Goal: Task Accomplishment & Management: Manage account settings

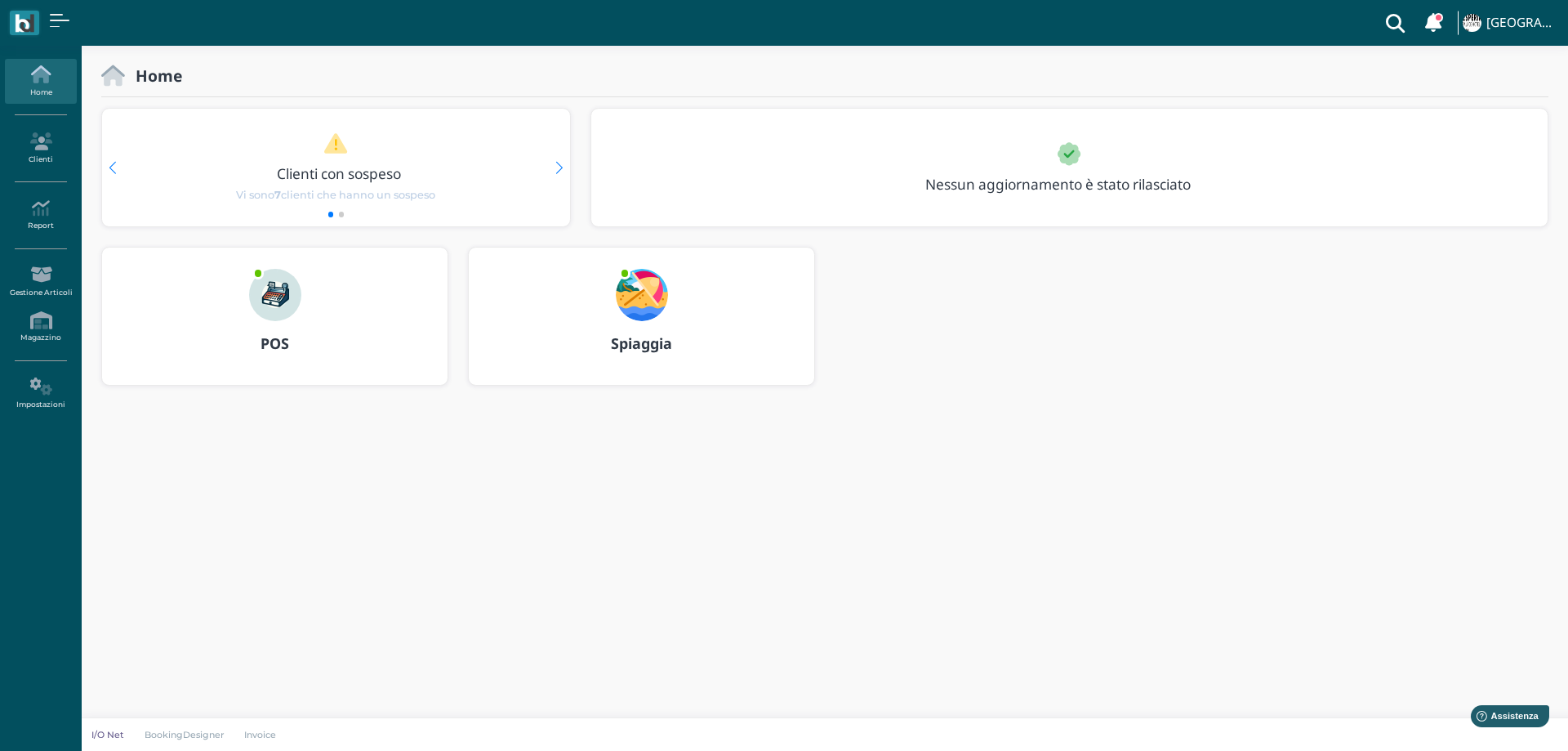
click at [627, 293] on img at bounding box center [642, 294] width 52 height 52
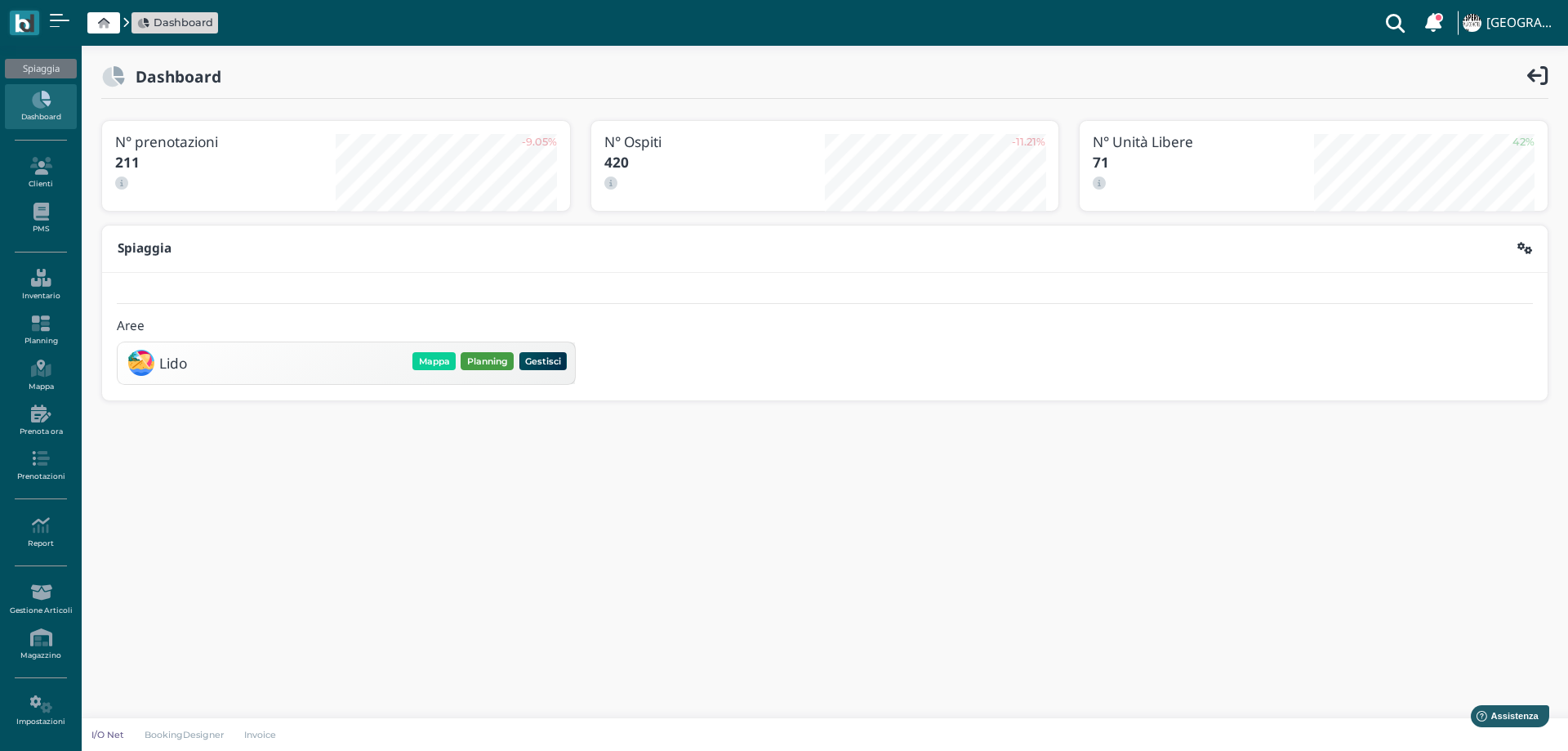
click at [489, 353] on button "Planning" at bounding box center [486, 361] width 53 height 18
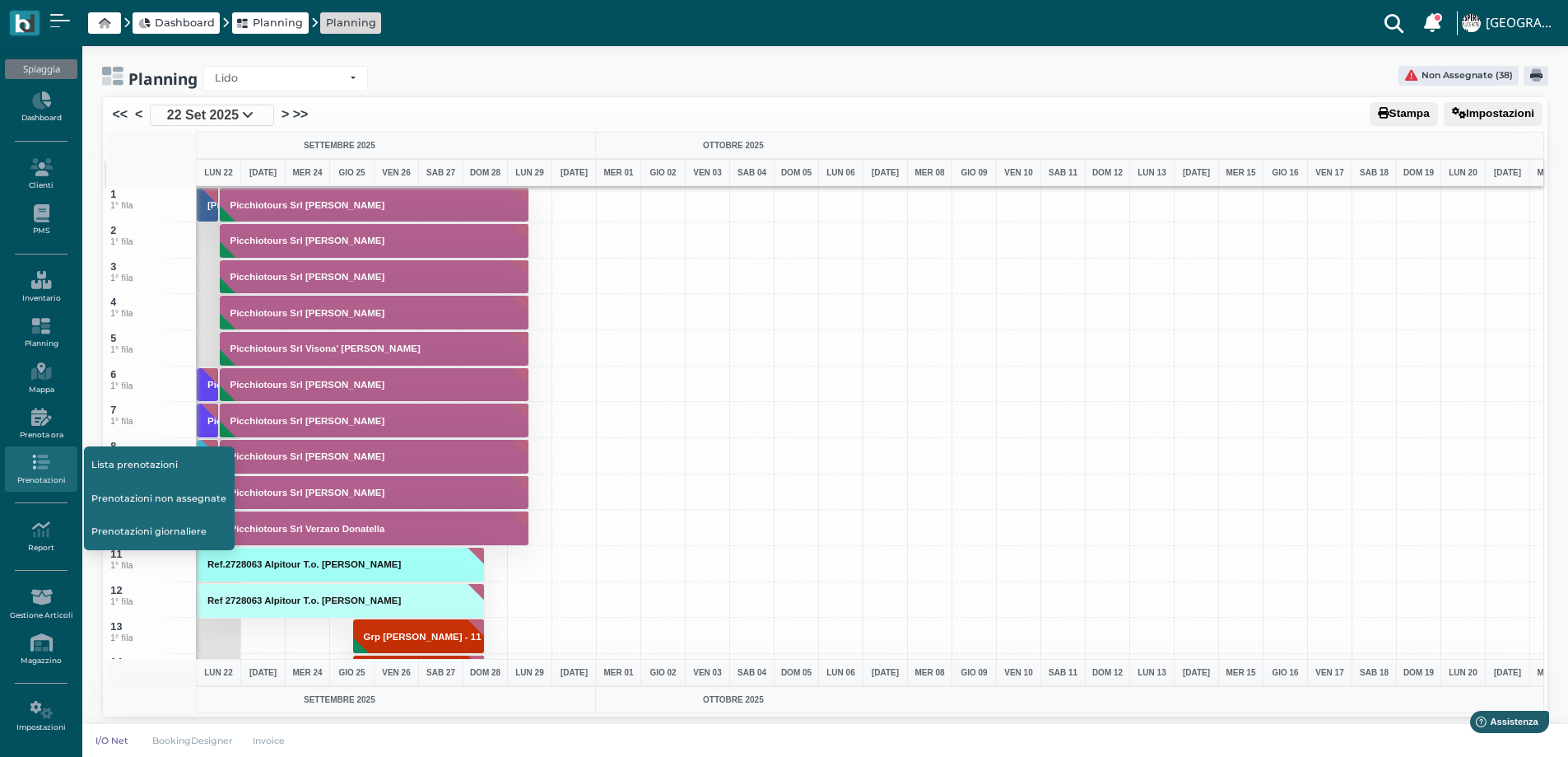
click at [110, 459] on link "Lista prenotazioni" at bounding box center [159, 464] width 150 height 31
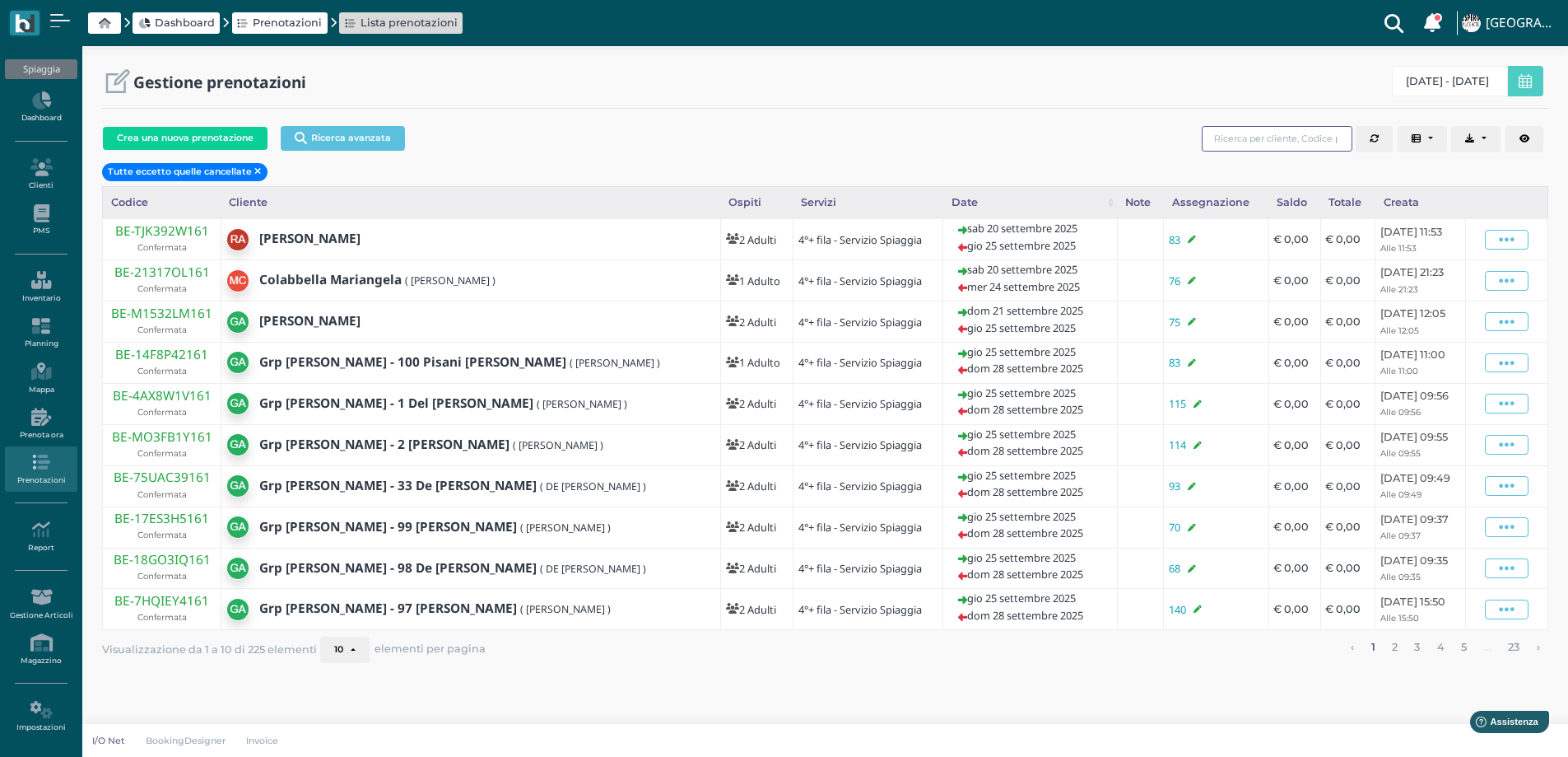
click at [1274, 144] on input "search" at bounding box center [1276, 139] width 150 height 25
type input "bordin"
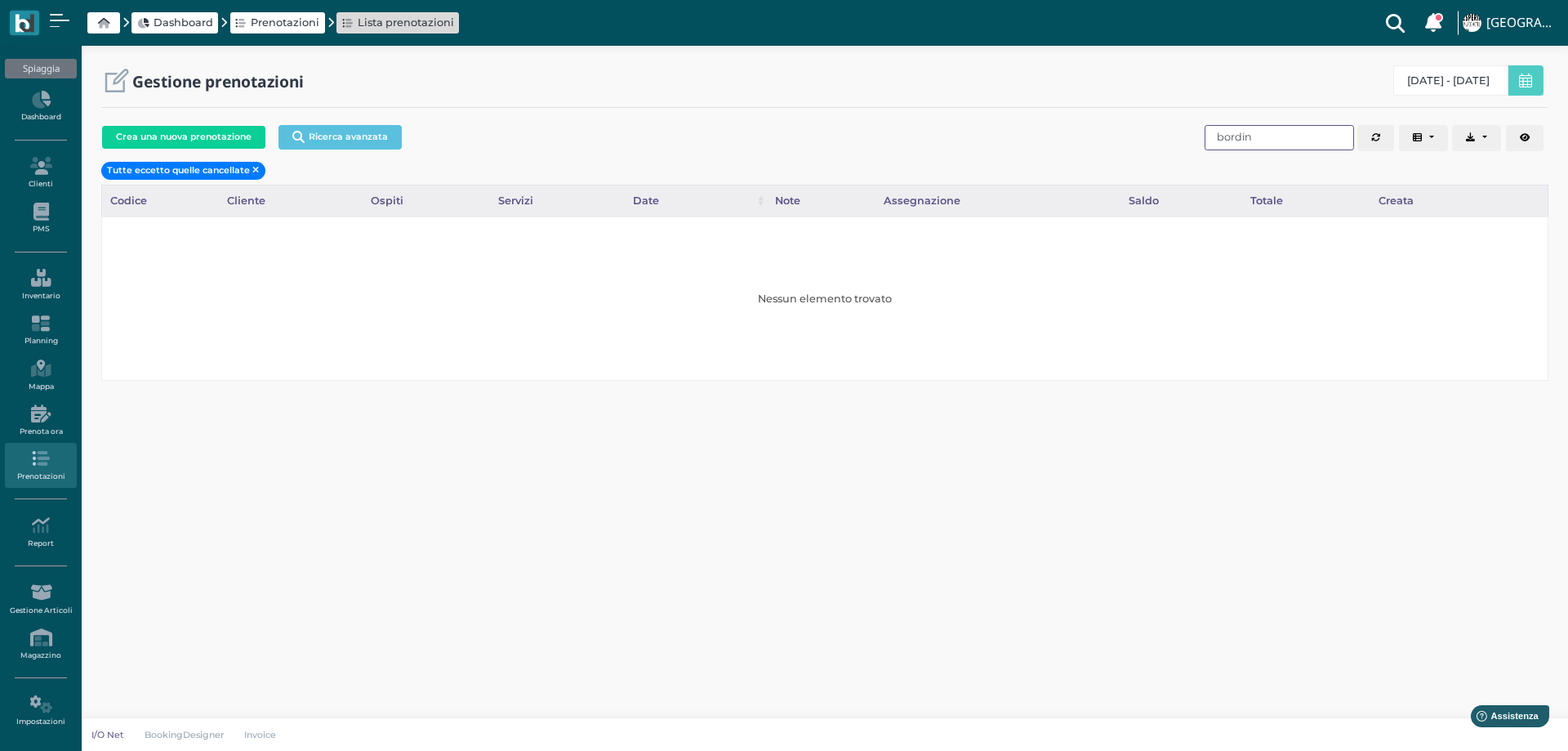
drag, startPoint x: 1275, startPoint y: 144, endPoint x: 1119, endPoint y: 160, distance: 156.8
click at [1119, 160] on div "Crea una nuova prenotazione Ricerca avanzata Codice Cliente Gruppo Prenotazione…" at bounding box center [824, 151] width 1447 height 66
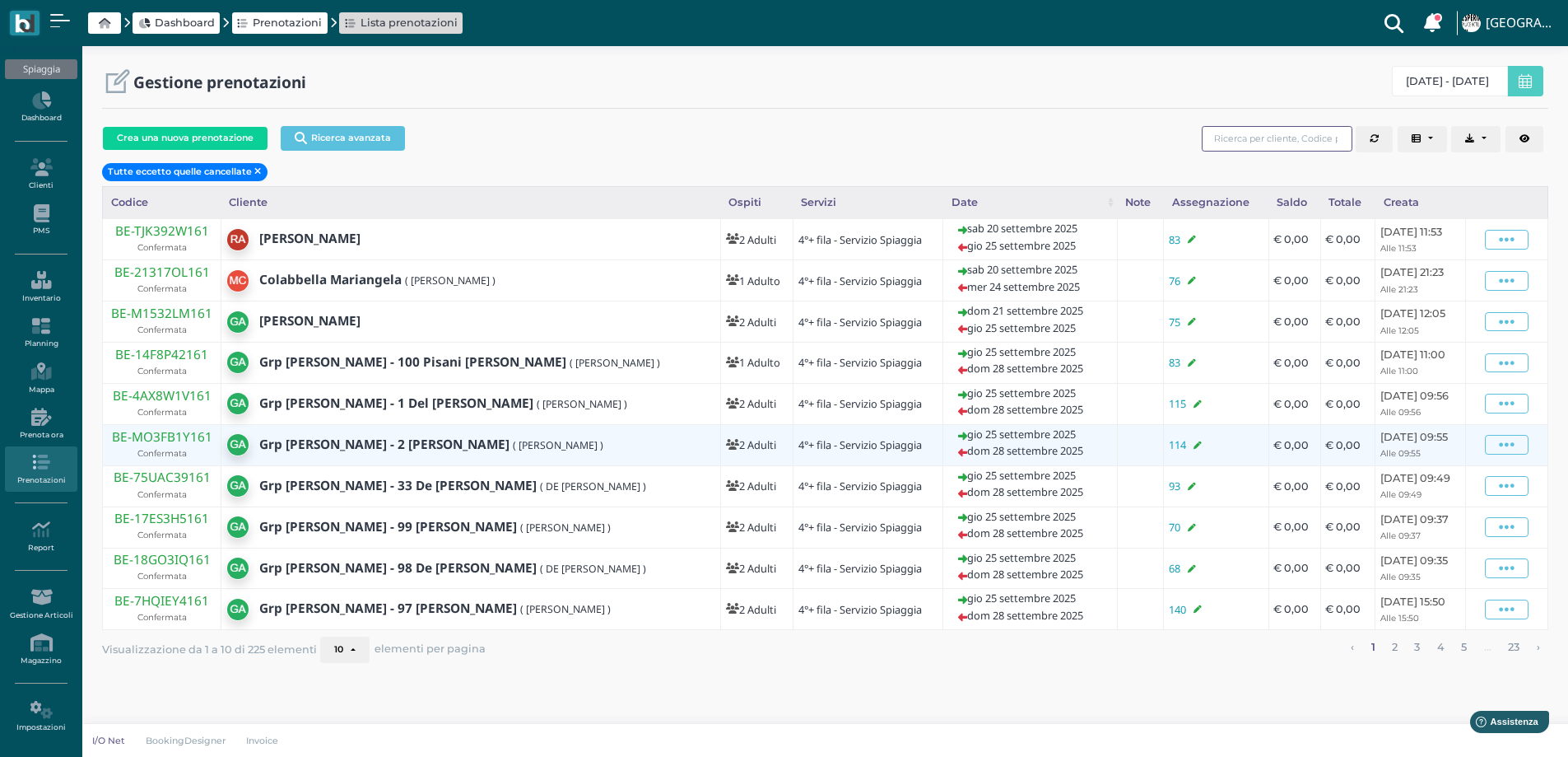
scroll to position [58, 0]
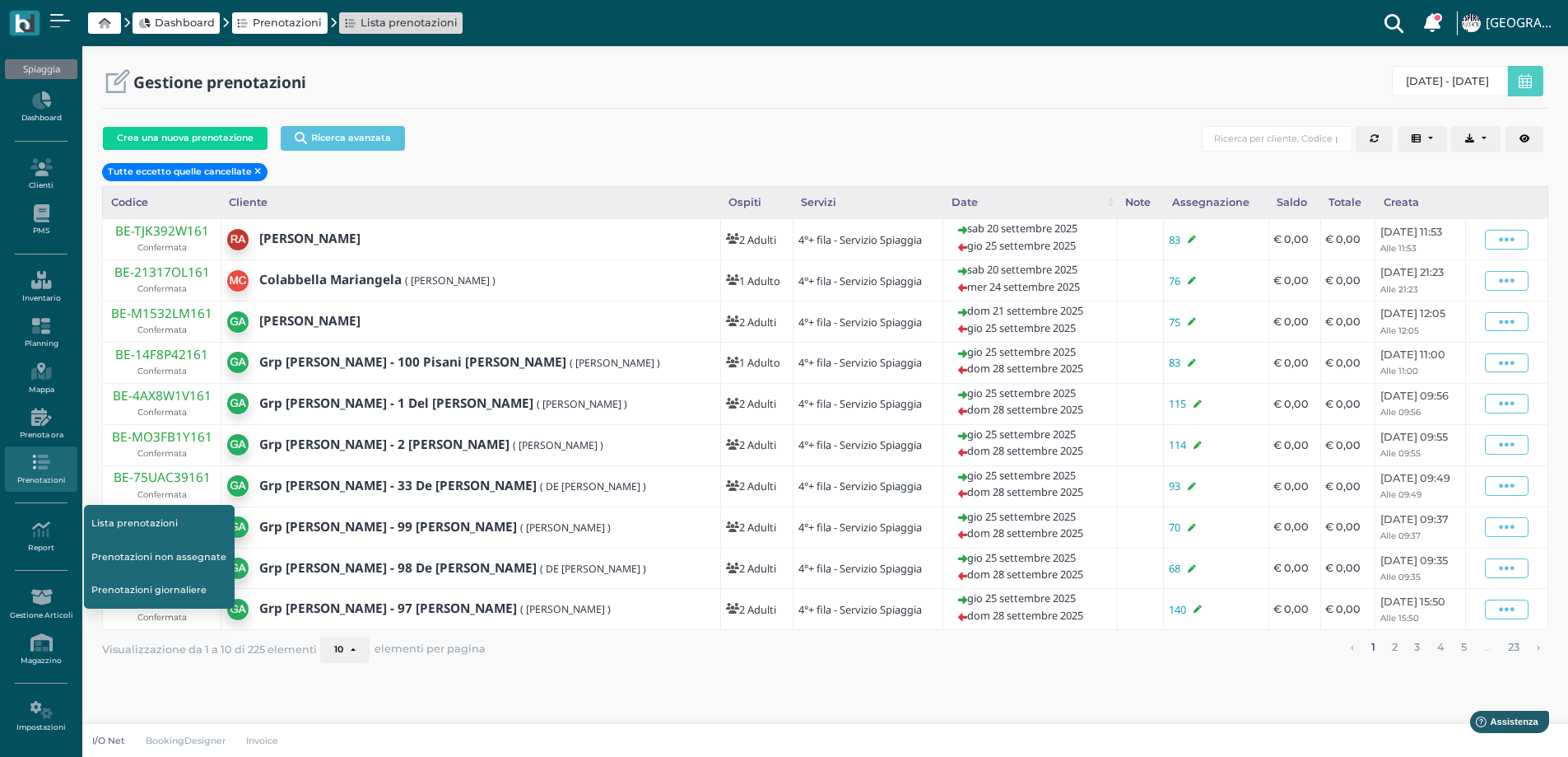
click at [139, 541] on link "Prenotazioni non assegnate" at bounding box center [159, 556] width 150 height 31
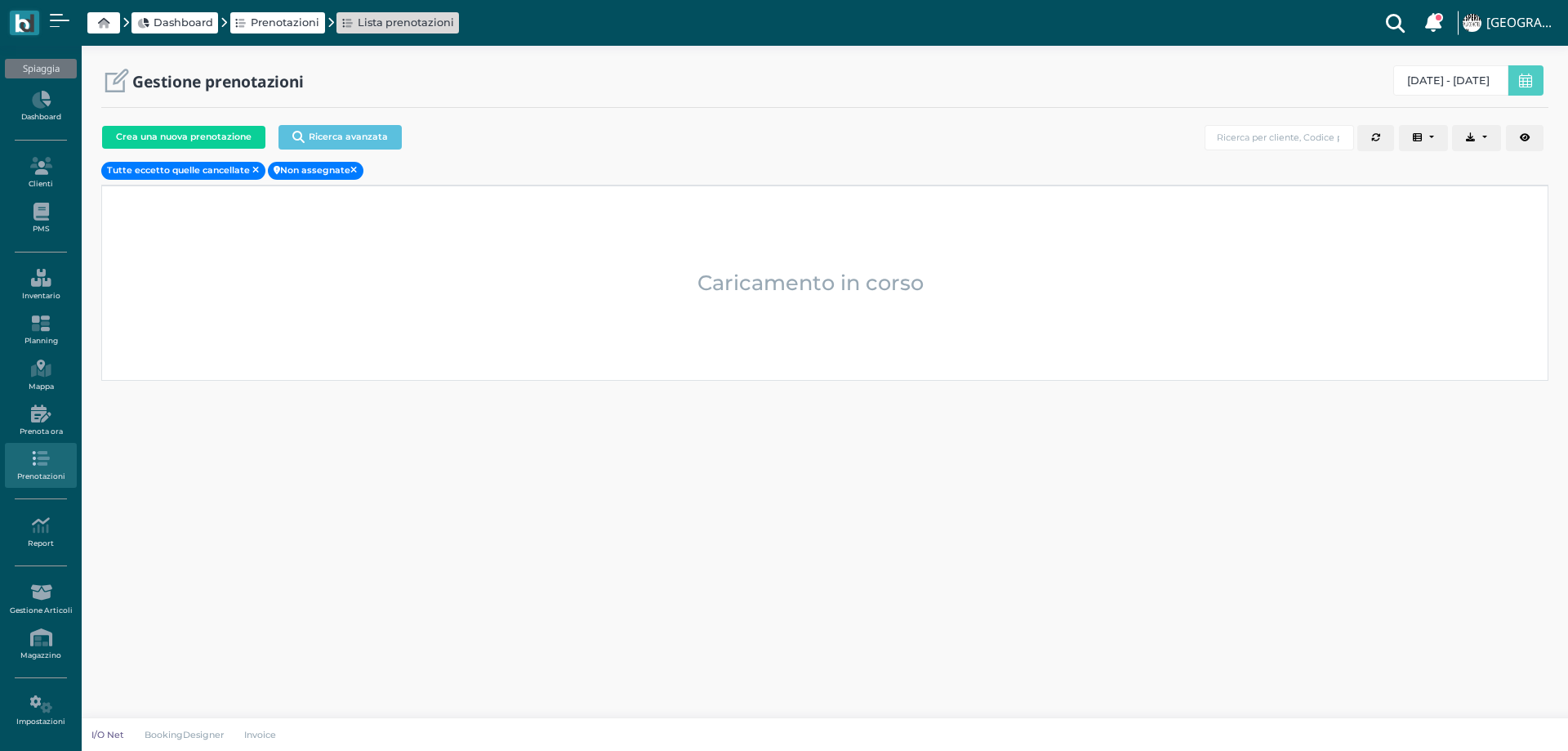
select select "0"
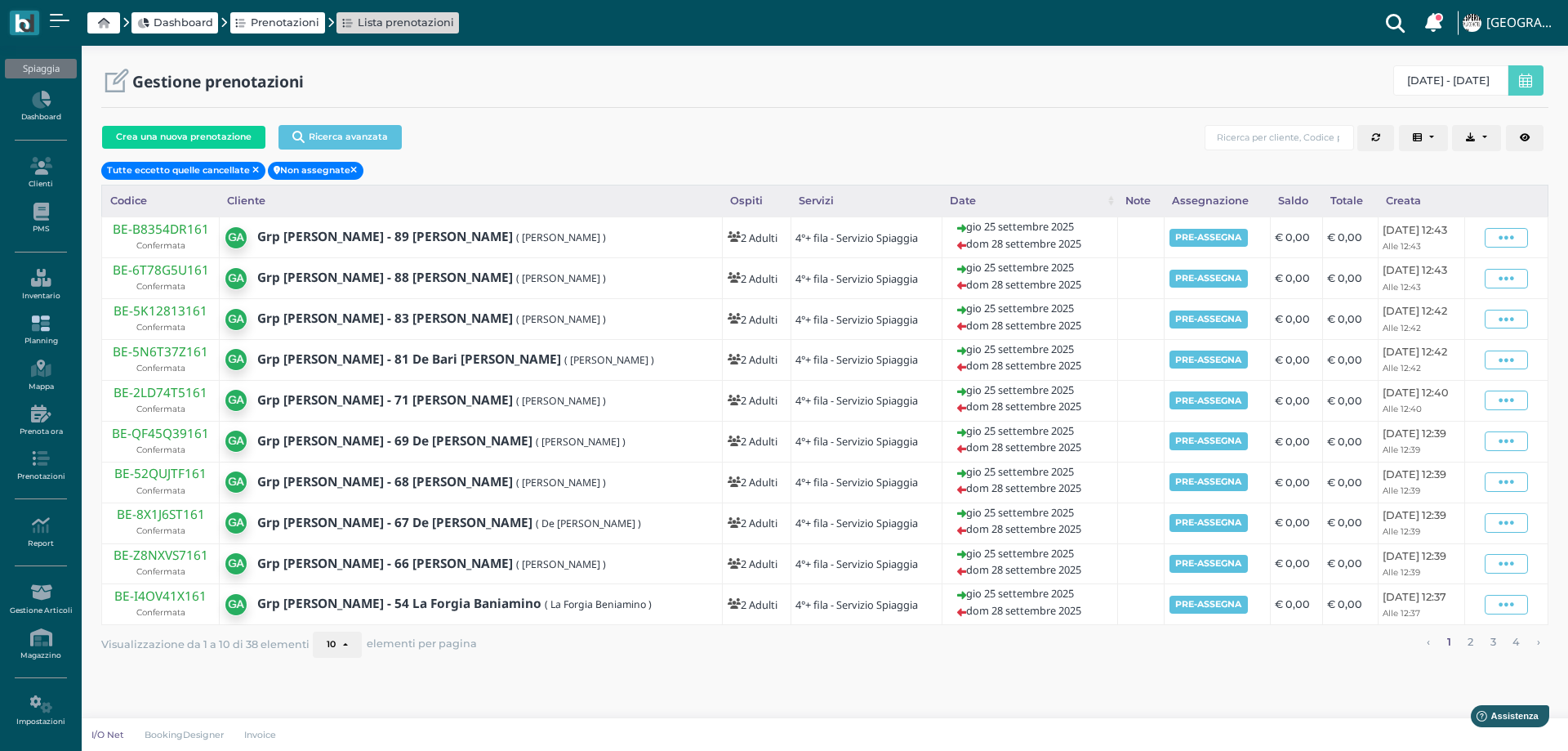
click at [39, 337] on link "Planning" at bounding box center [40, 330] width 71 height 45
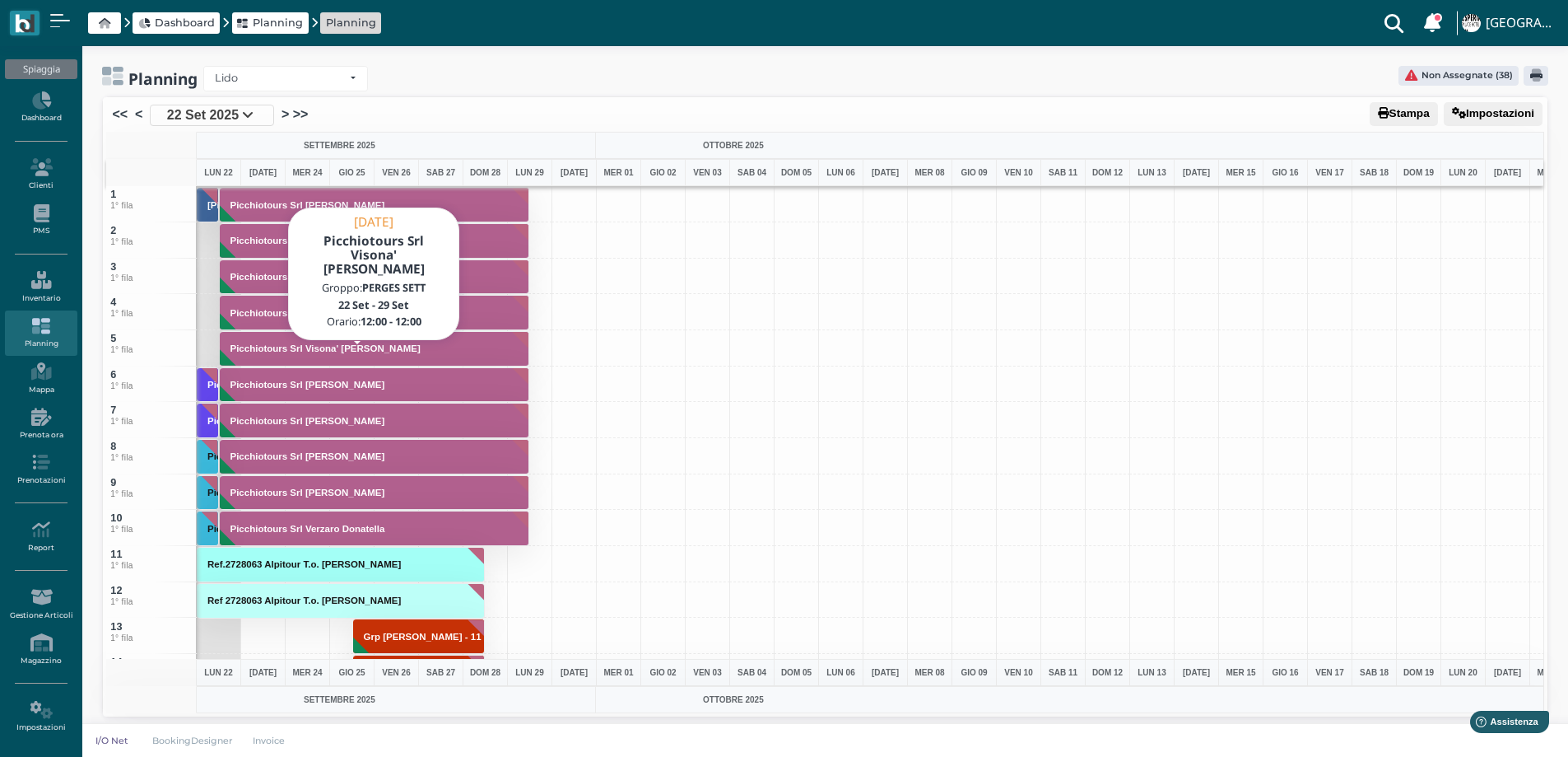
click at [369, 347] on h3 "Picchiotours Srl Visona' [PERSON_NAME]" at bounding box center [326, 348] width 204 height 10
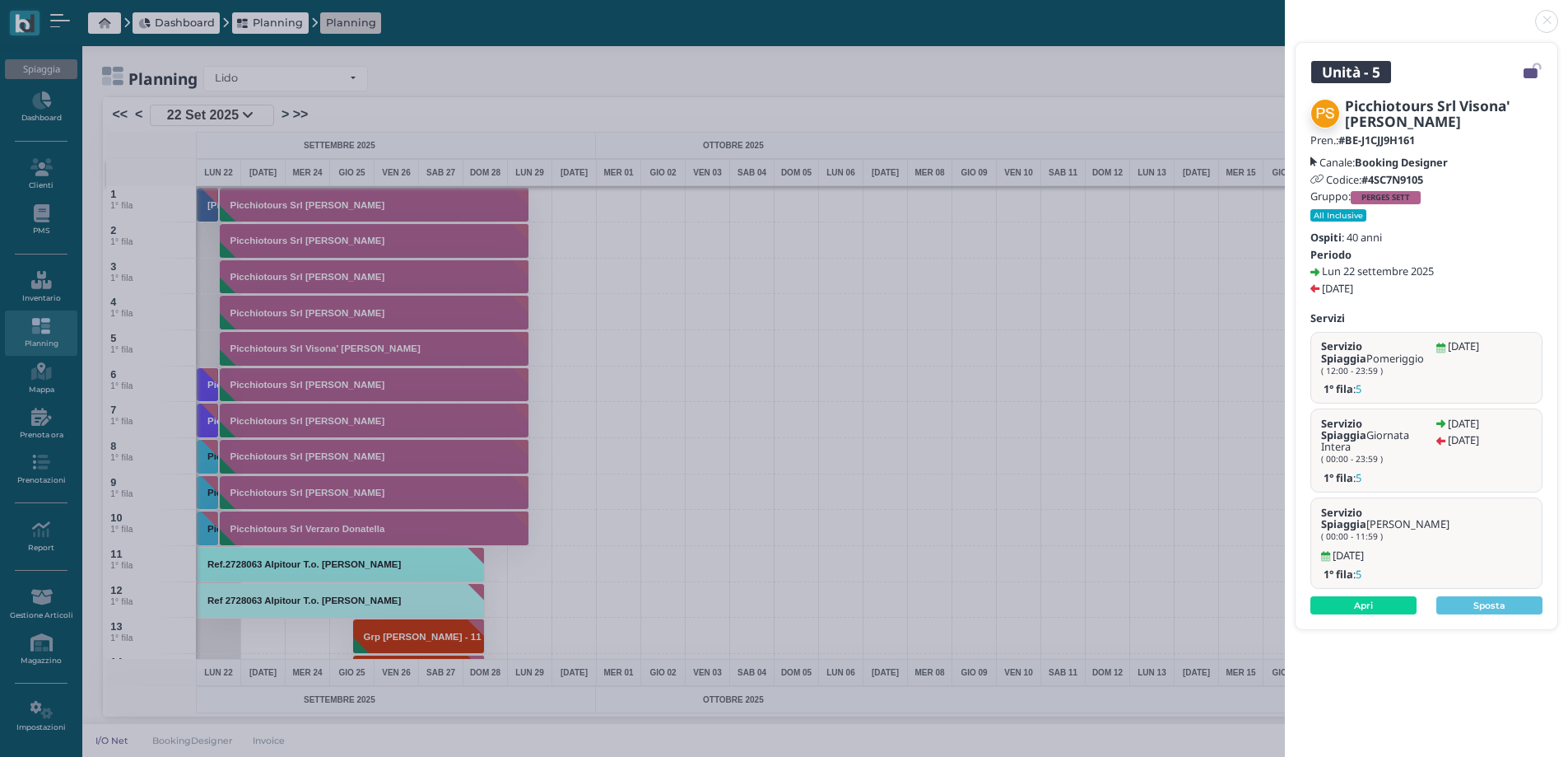
click at [1285, 12] on link at bounding box center [1285, 12] width 0 height 0
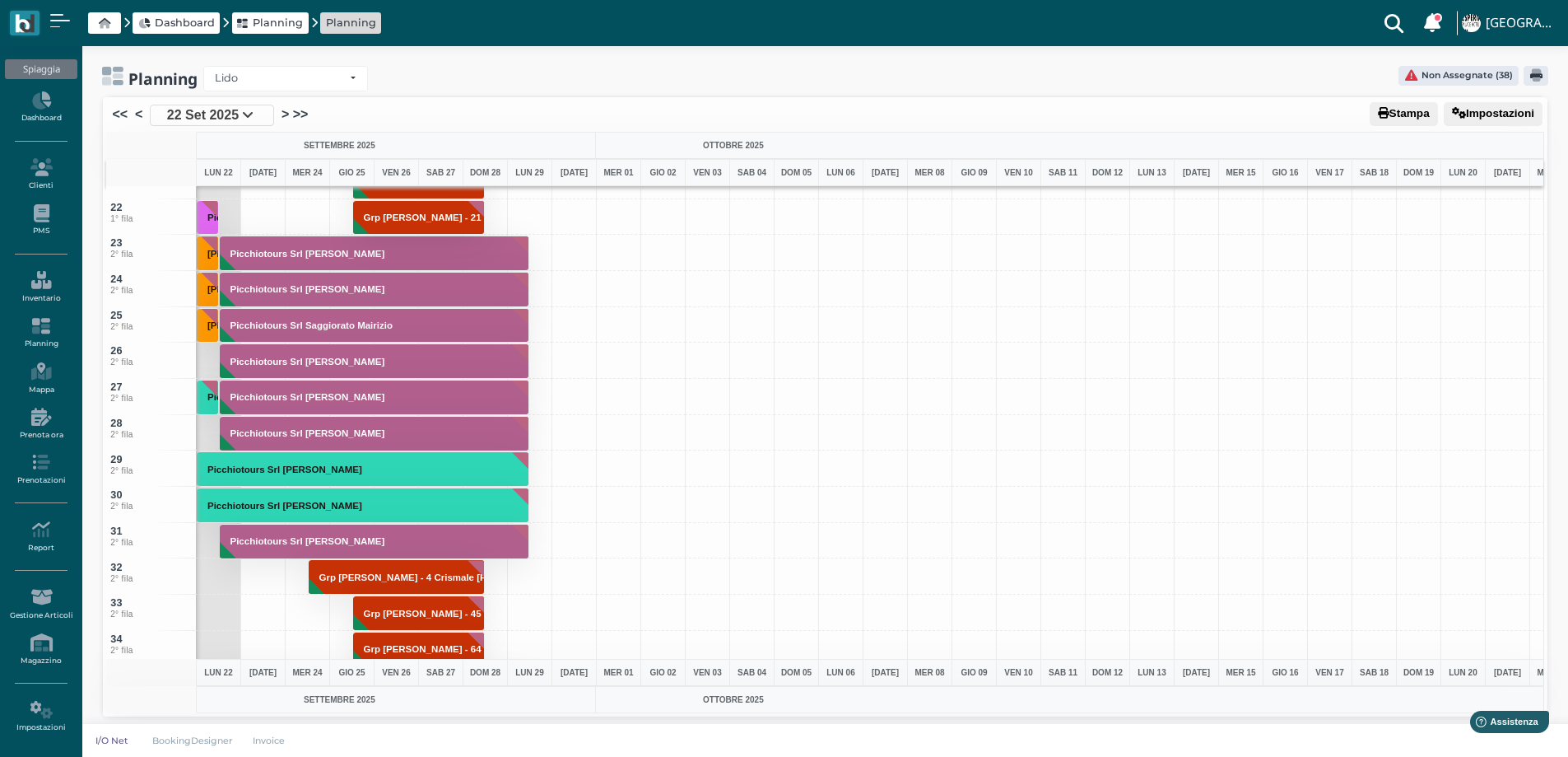
scroll to position [741, 0]
